Goal: Task Accomplishment & Management: Use online tool/utility

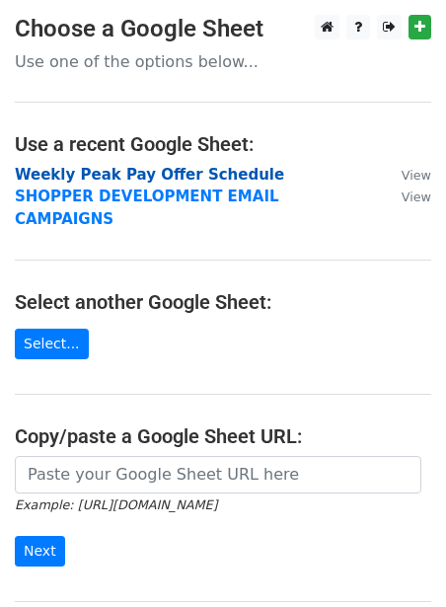
click at [108, 176] on strong "Weekly Peak Pay Offer Schedule" at bounding box center [149, 175] width 269 height 18
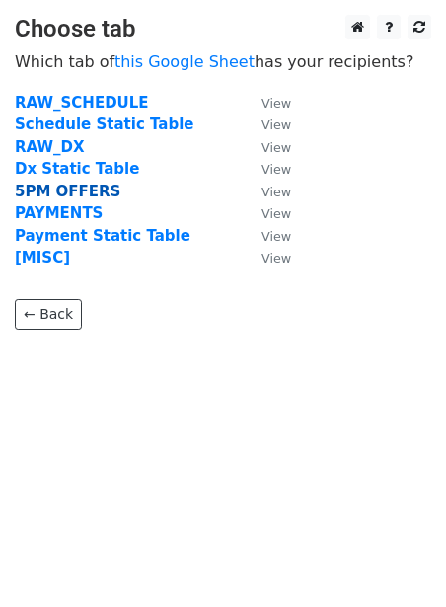
click at [56, 190] on strong "5PM OFFERS" at bounding box center [68, 191] width 106 height 18
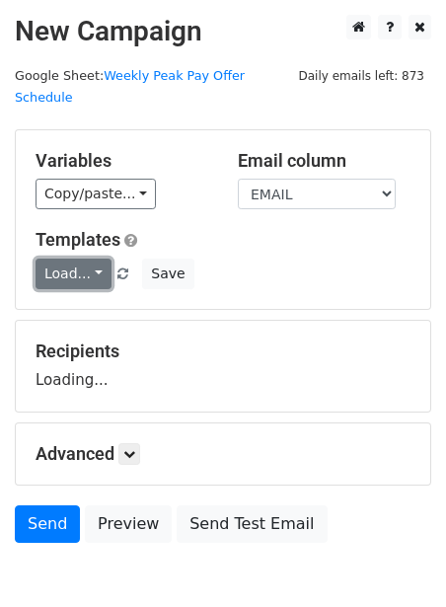
click at [46, 258] on link "Load..." at bounding box center [74, 273] width 76 height 31
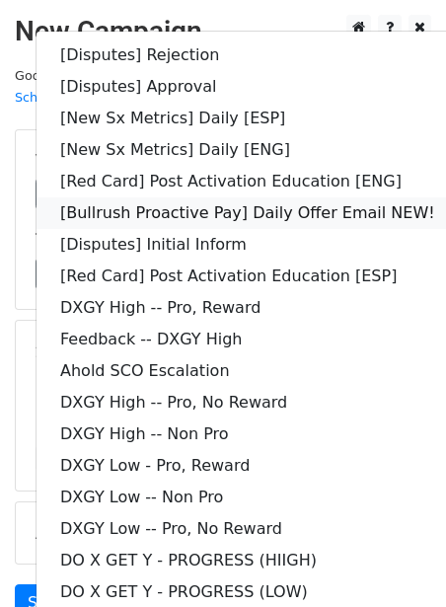
click at [133, 197] on link "[Bullrush Proactive Pay] Daily Offer Email NEW!" at bounding box center [247, 213] width 422 height 32
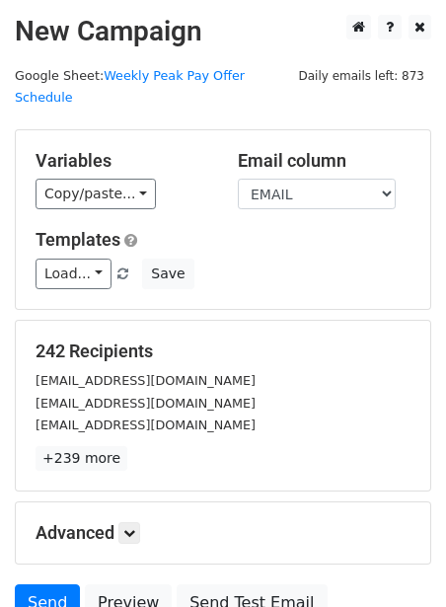
scroll to position [160, 0]
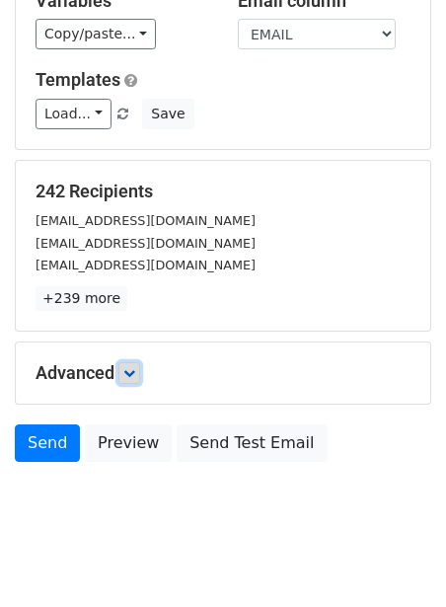
click at [134, 367] on icon at bounding box center [129, 373] width 12 height 12
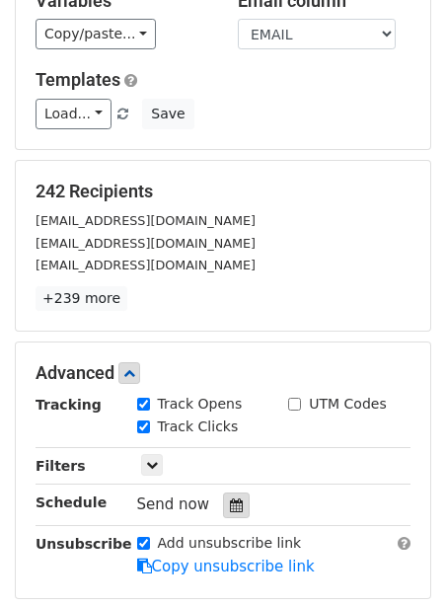
click at [226, 492] on div at bounding box center [236, 505] width 27 height 26
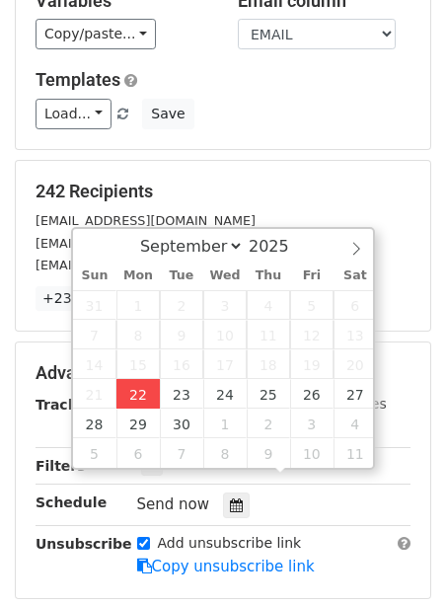
type input "[DATE] 12:00"
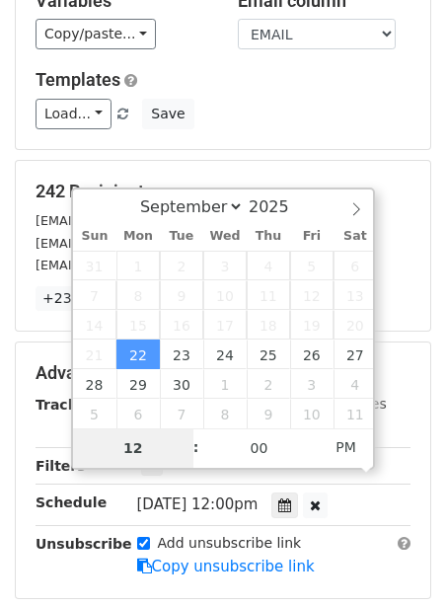
type input "2"
type input "[DATE] 14:00"
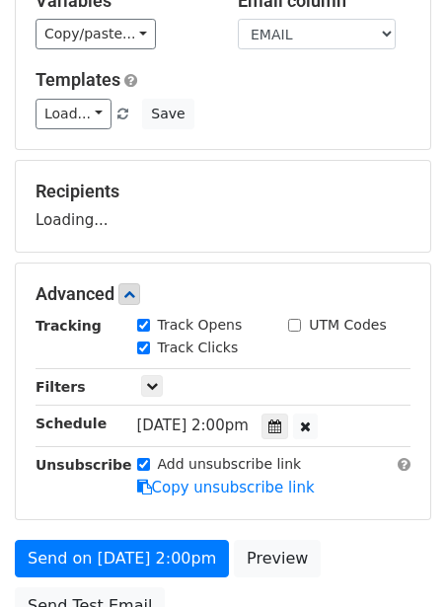
scroll to position [321, 0]
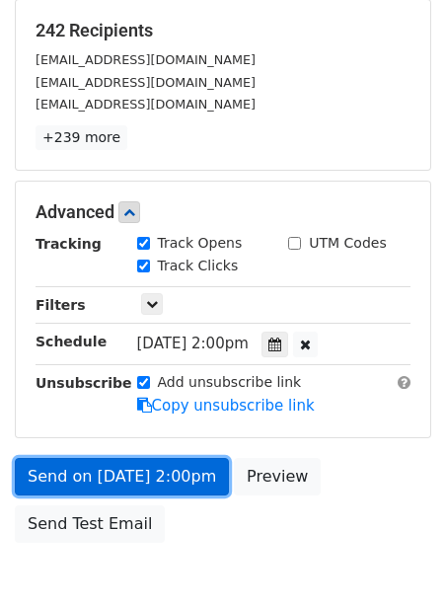
click at [109, 458] on link "Send on [DATE] 2:00pm" at bounding box center [122, 476] width 214 height 37
